Goal: Communication & Community: Answer question/provide support

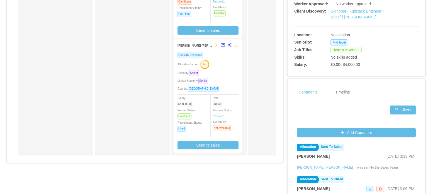
scroll to position [182, 0]
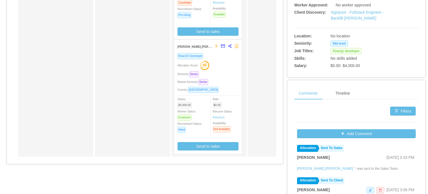
click at [223, 76] on div "Seniority: Senior" at bounding box center [208, 74] width 61 height 6
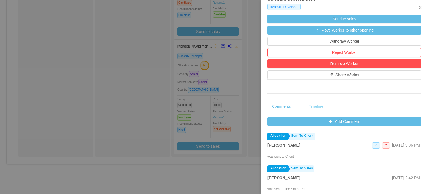
scroll to position [185, 0]
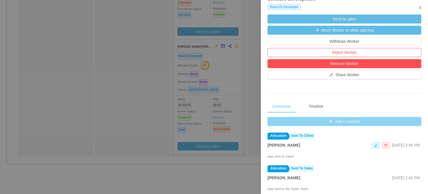
click at [324, 126] on button "Add Comment" at bounding box center [345, 121] width 154 height 9
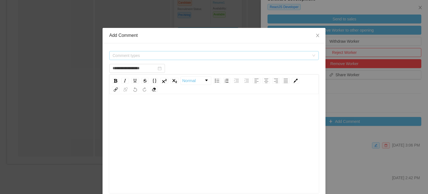
click at [221, 56] on span "Comment types" at bounding box center [211, 56] width 197 height 6
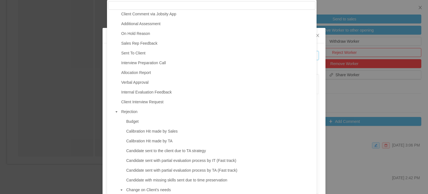
scroll to position [90, 0]
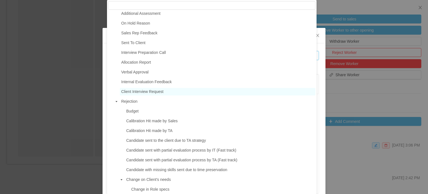
click at [151, 94] on span "Client Interview Request" at bounding box center [142, 91] width 42 height 4
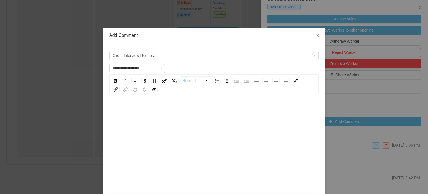
click at [143, 104] on div "rdw-editor" at bounding box center [214, 108] width 201 height 11
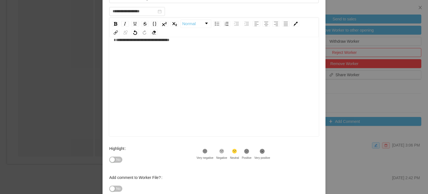
scroll to position [92, 0]
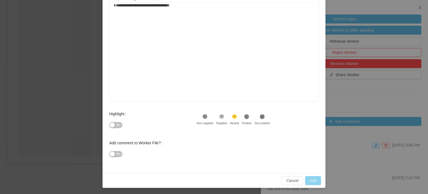
type input "**********"
click at [309, 176] on button "Add" at bounding box center [313, 180] width 16 height 9
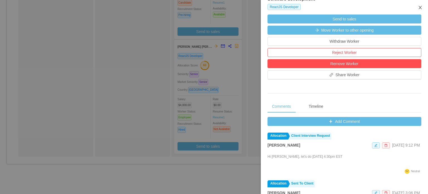
click at [420, 9] on icon "icon: close" at bounding box center [420, 7] width 4 height 4
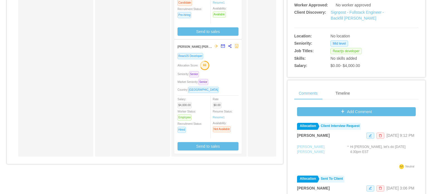
scroll to position [22, 0]
